Goal: Information Seeking & Learning: Learn about a topic

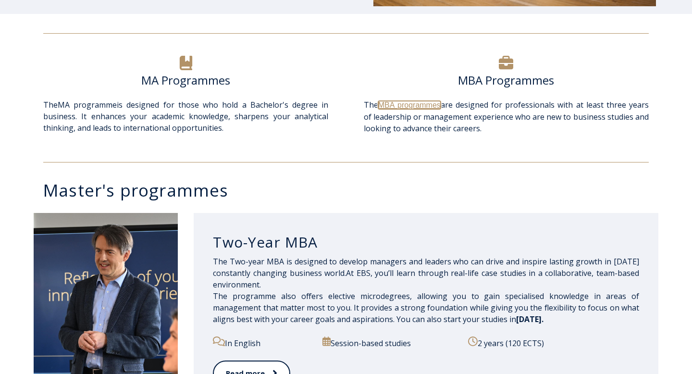
click at [395, 105] on link "MBA programmes" at bounding box center [409, 105] width 62 height 8
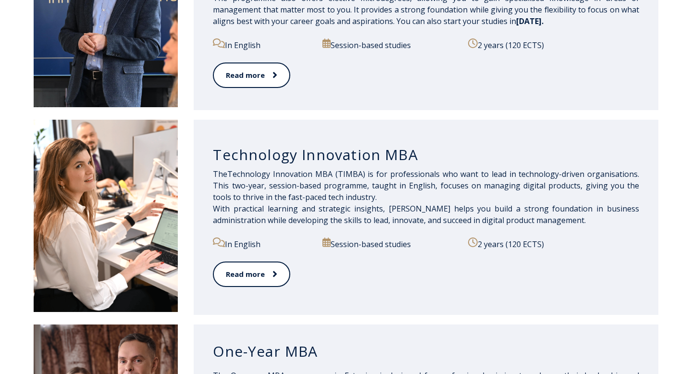
scroll to position [614, 0]
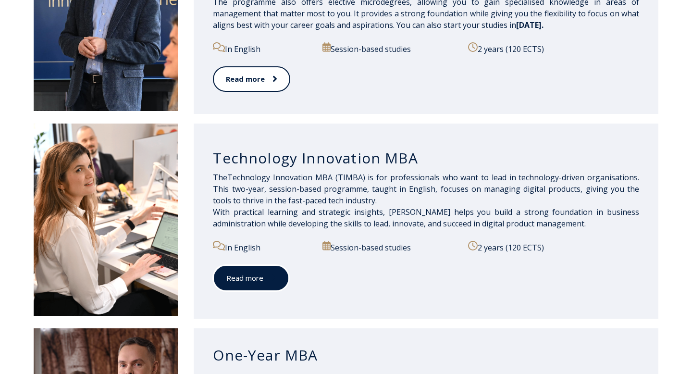
click at [269, 268] on link "Read more" at bounding box center [251, 278] width 76 height 26
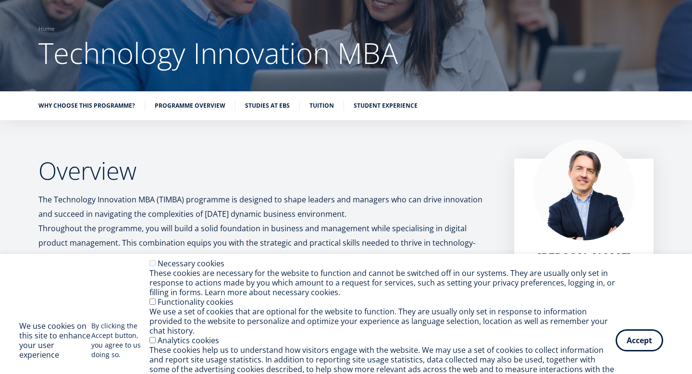
scroll to position [63, 0]
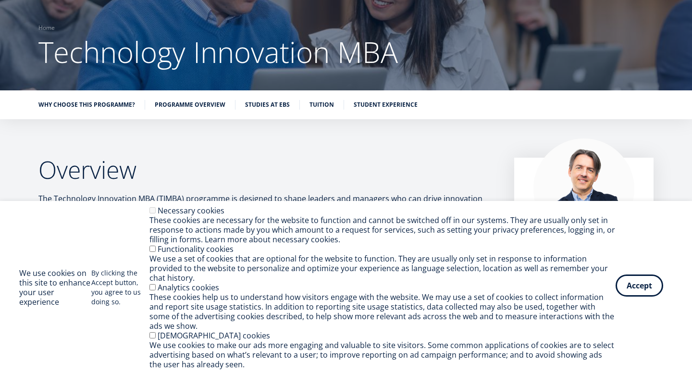
click at [649, 296] on button "Accept" at bounding box center [640, 285] width 48 height 22
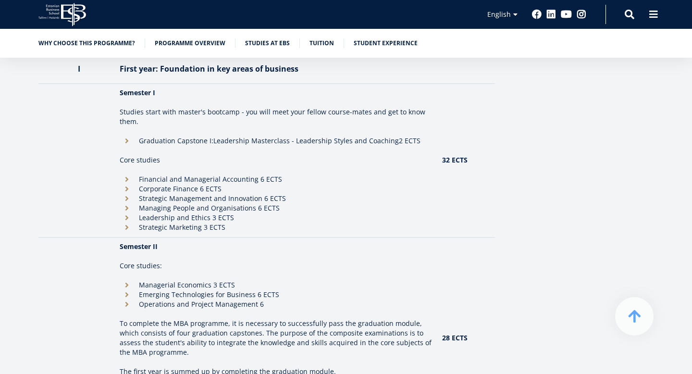
scroll to position [886, 0]
click at [129, 136] on li "Graduation Capstone I: Leadership Masterclass - Leadership Styles and Coaching …" at bounding box center [276, 141] width 313 height 10
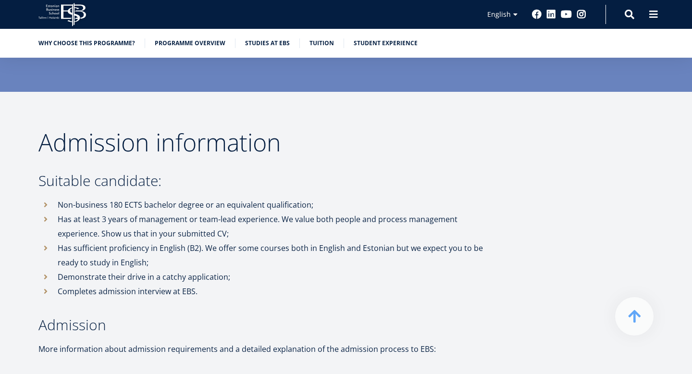
scroll to position [1982, 0]
